Goal: Information Seeking & Learning: Learn about a topic

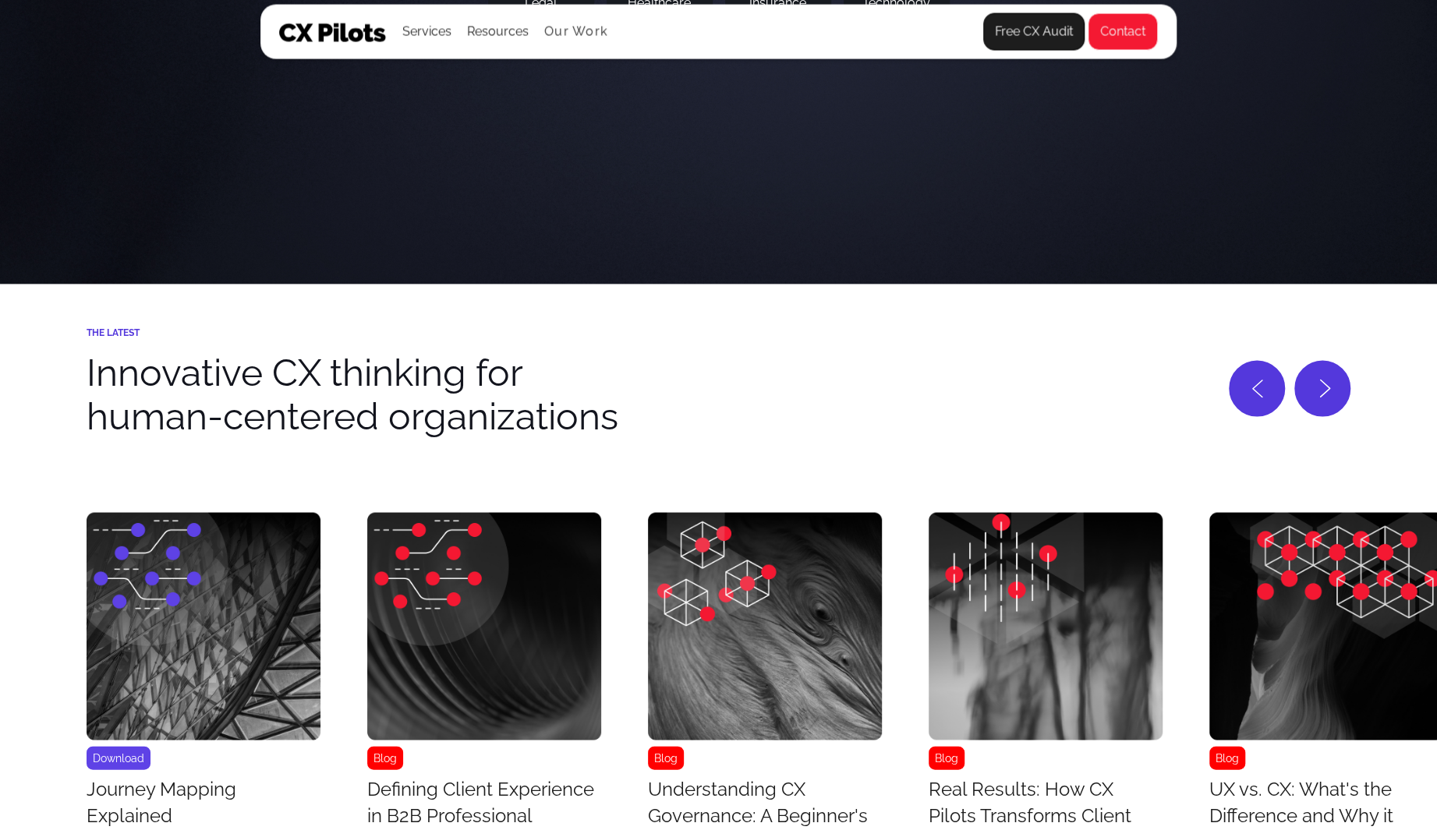
scroll to position [6559, 0]
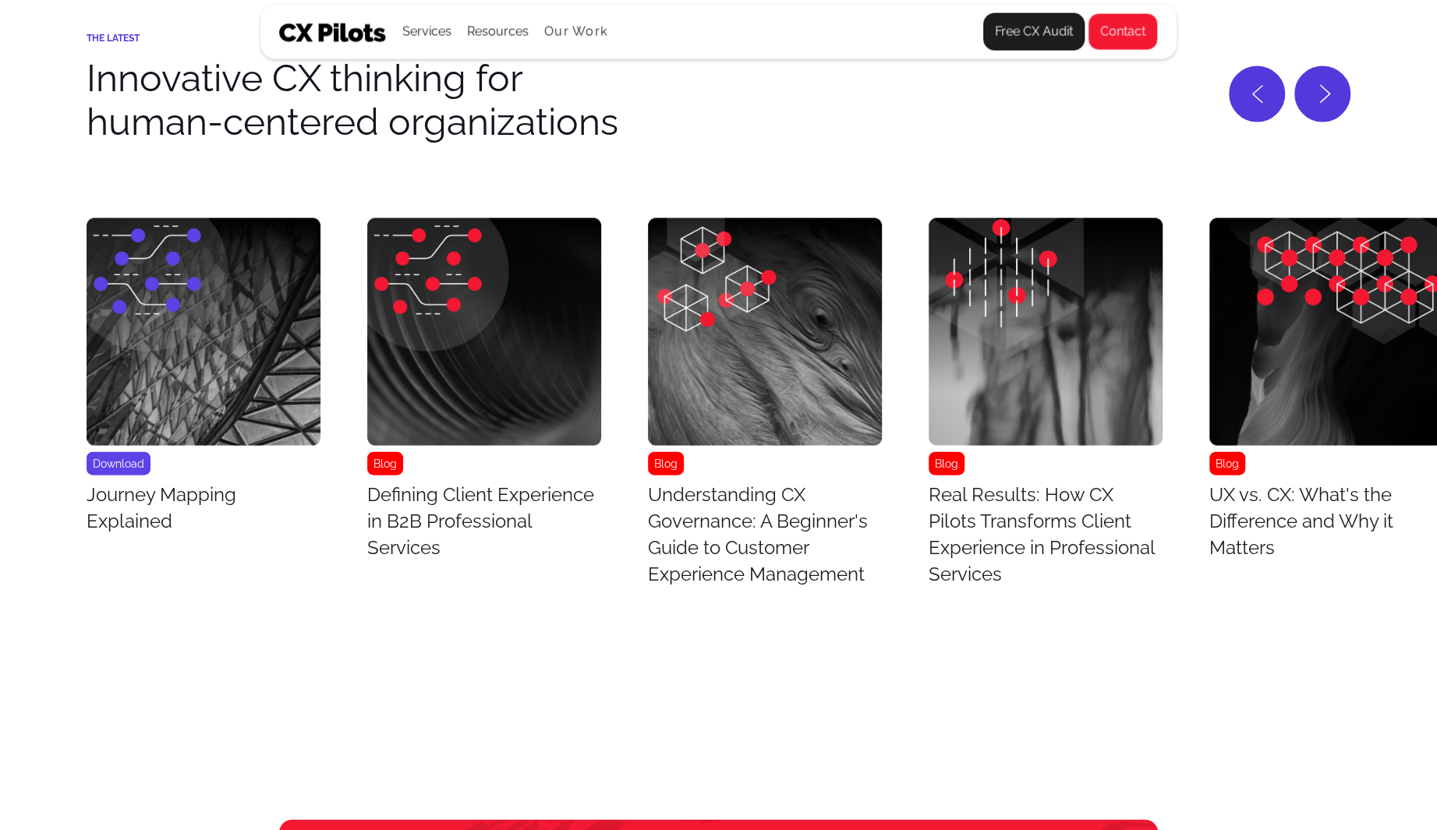
click at [568, 519] on h3 "Defining Client Experience in B2B Professional Services" at bounding box center [484, 522] width 234 height 80
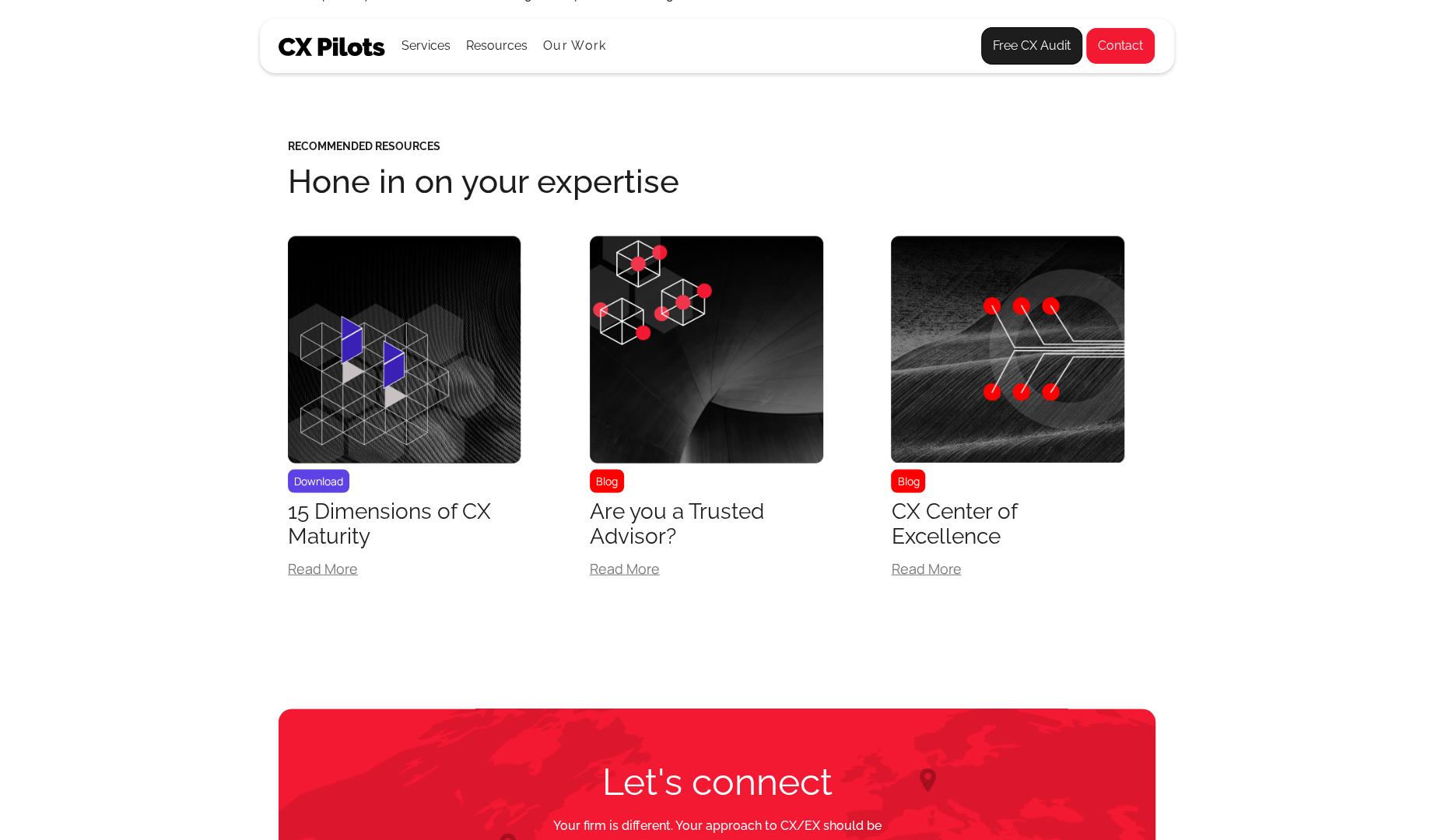
scroll to position [2090, 0]
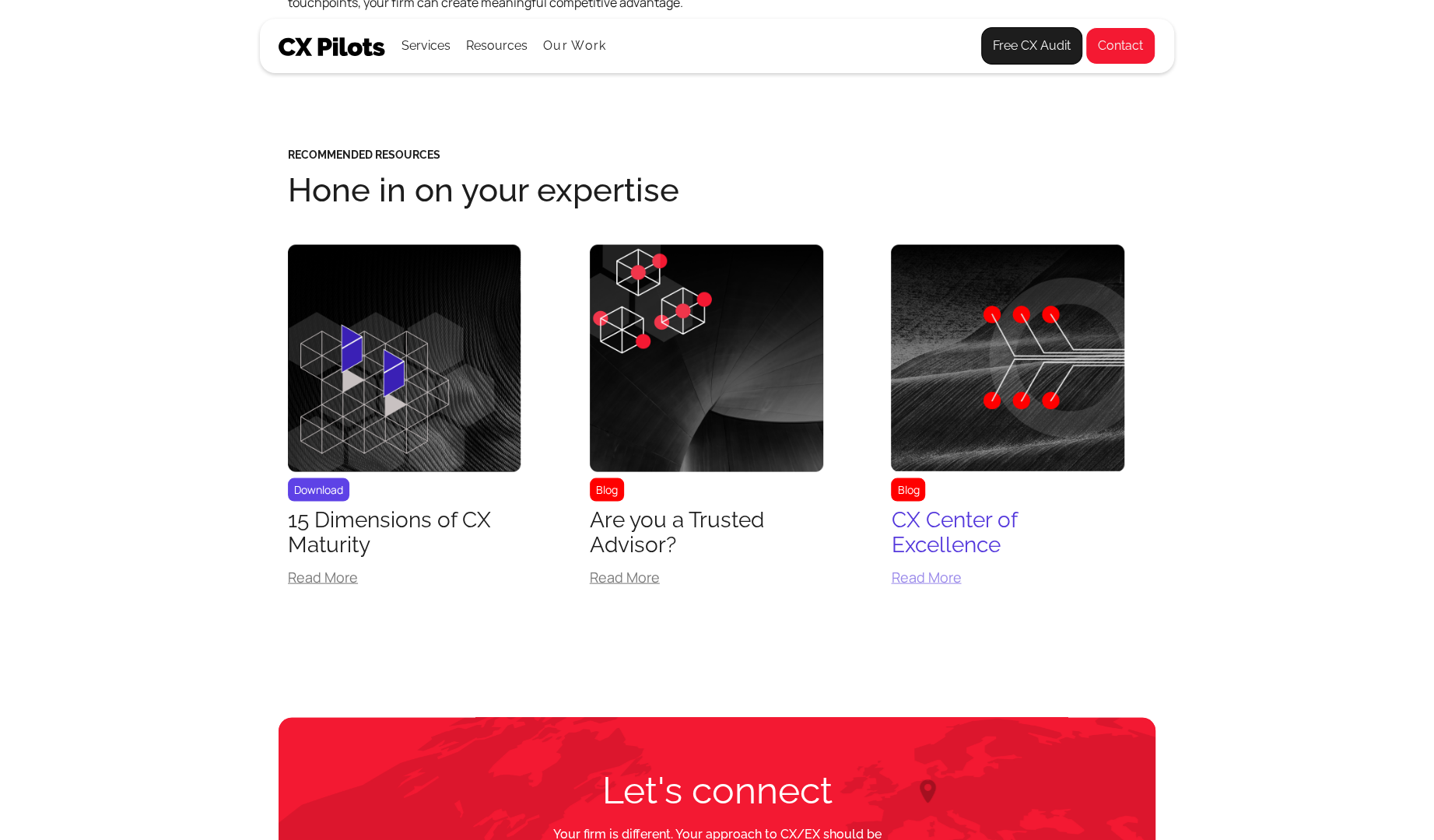
click at [896, 556] on div "CX Center of Excellence" at bounding box center [1008, 532] width 234 height 50
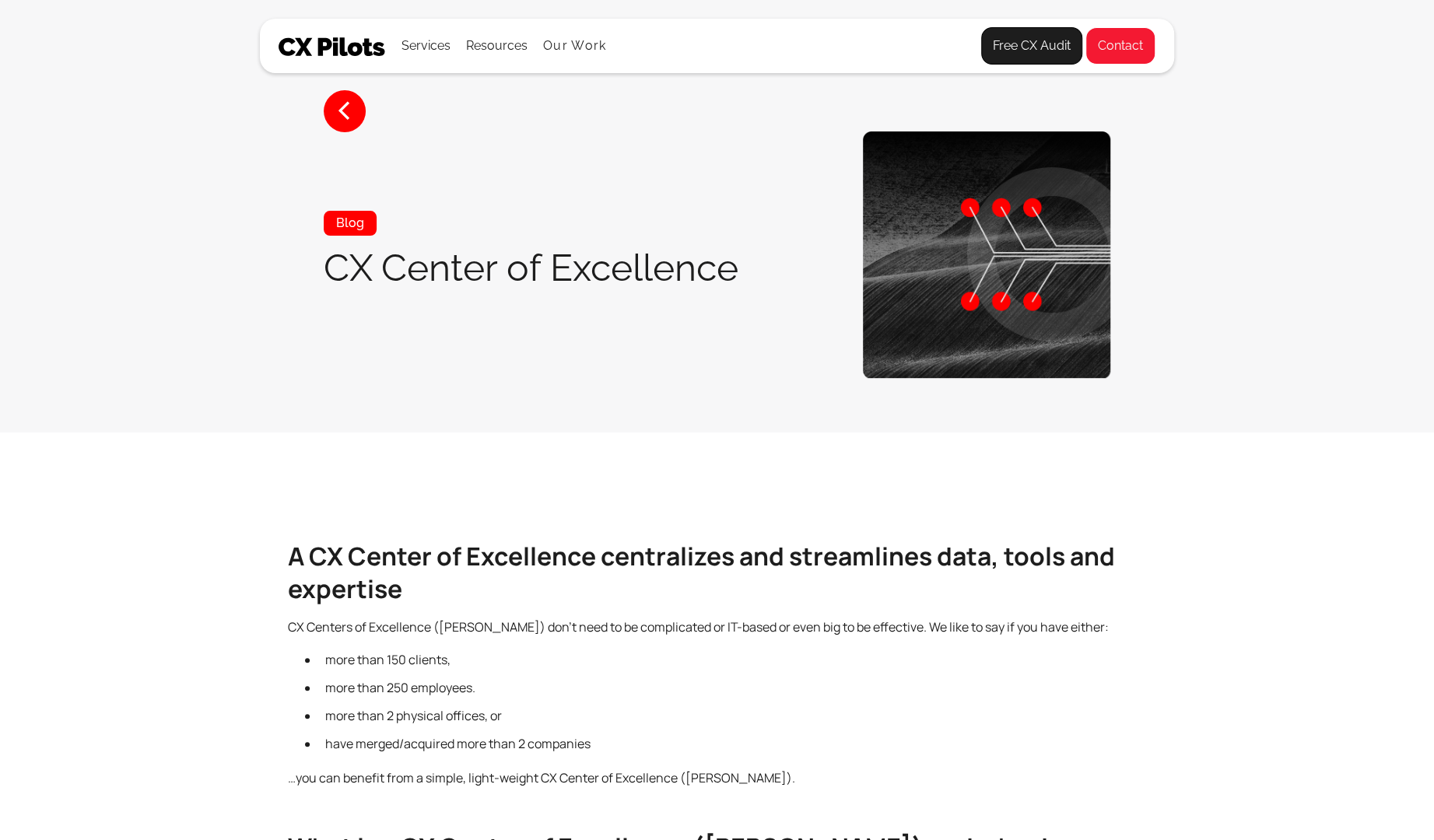
click at [896, 556] on h2 "A CX Center of Excellence centralizes and streamlines data, tools and expertise" at bounding box center [717, 573] width 858 height 66
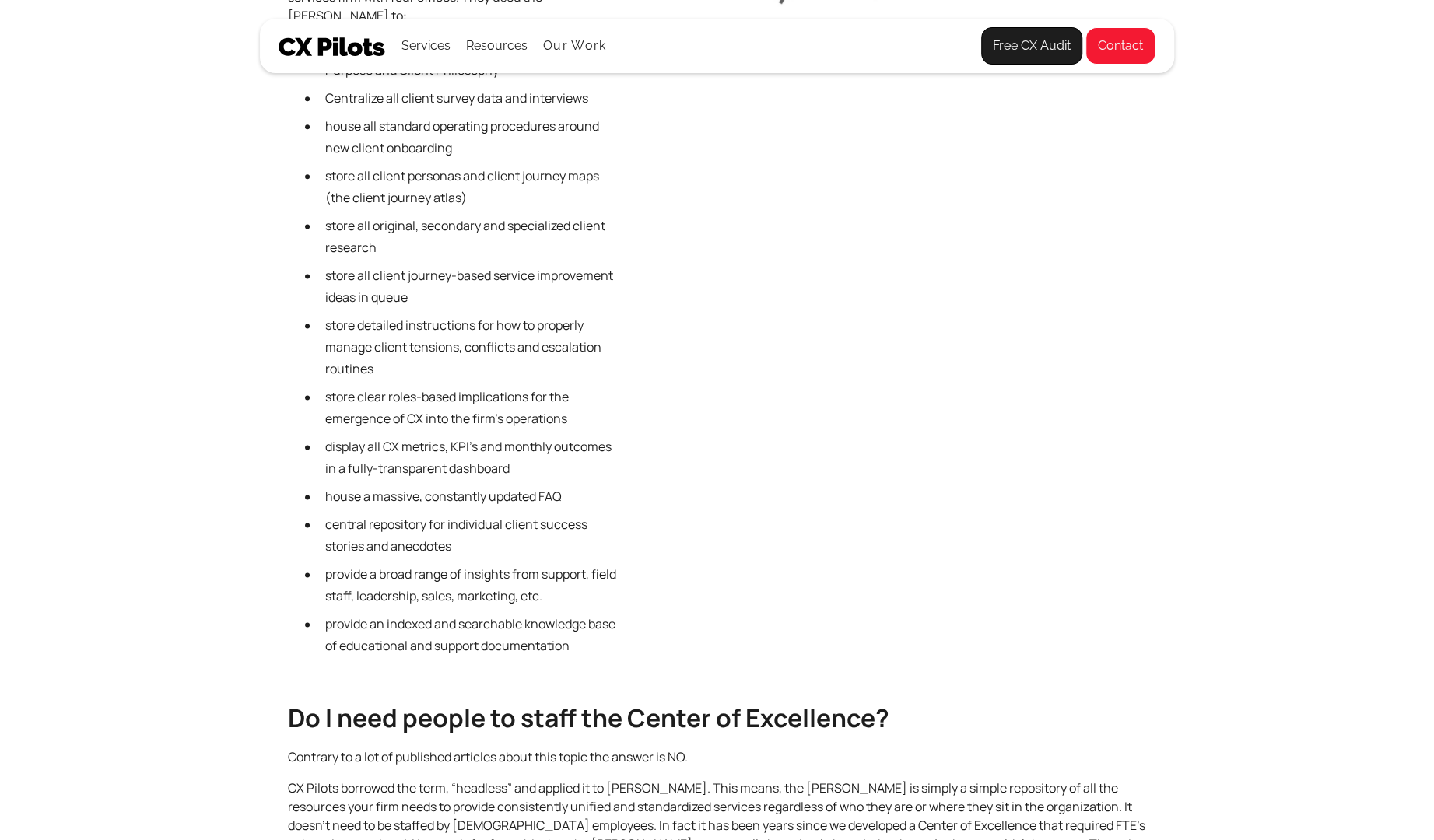
scroll to position [1445, 0]
